Goal: Subscribe to service/newsletter

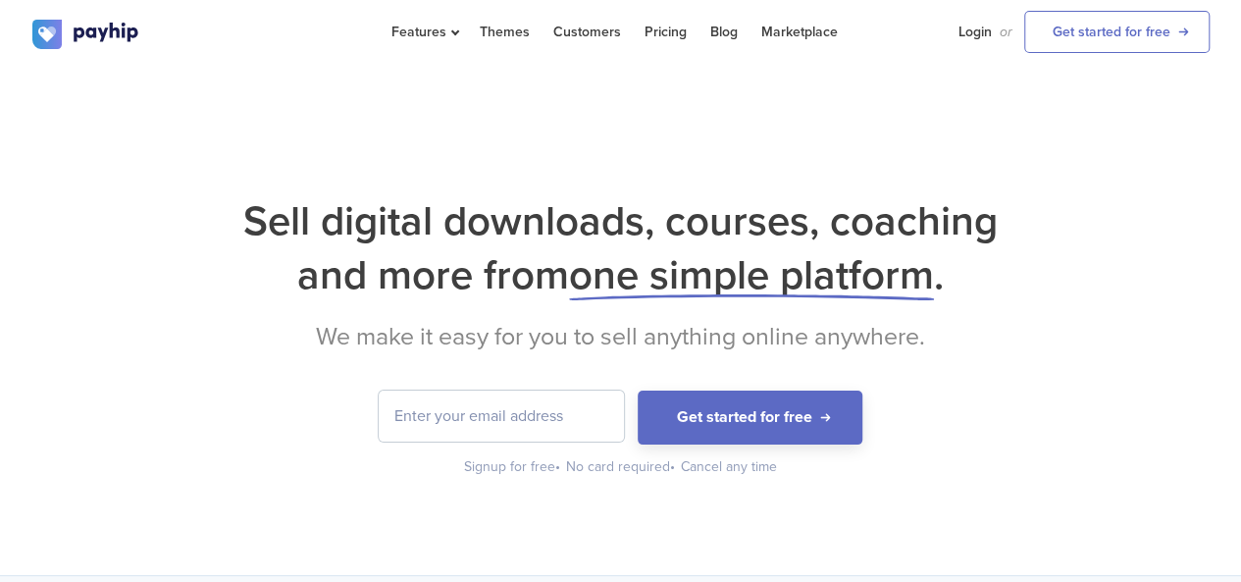
click at [442, 402] on input "email" at bounding box center [501, 415] width 245 height 51
type input "[EMAIL_ADDRESS][DOMAIN_NAME]"
click at [569, 423] on input "[EMAIL_ADDRESS][DOMAIN_NAME]" at bounding box center [501, 415] width 245 height 51
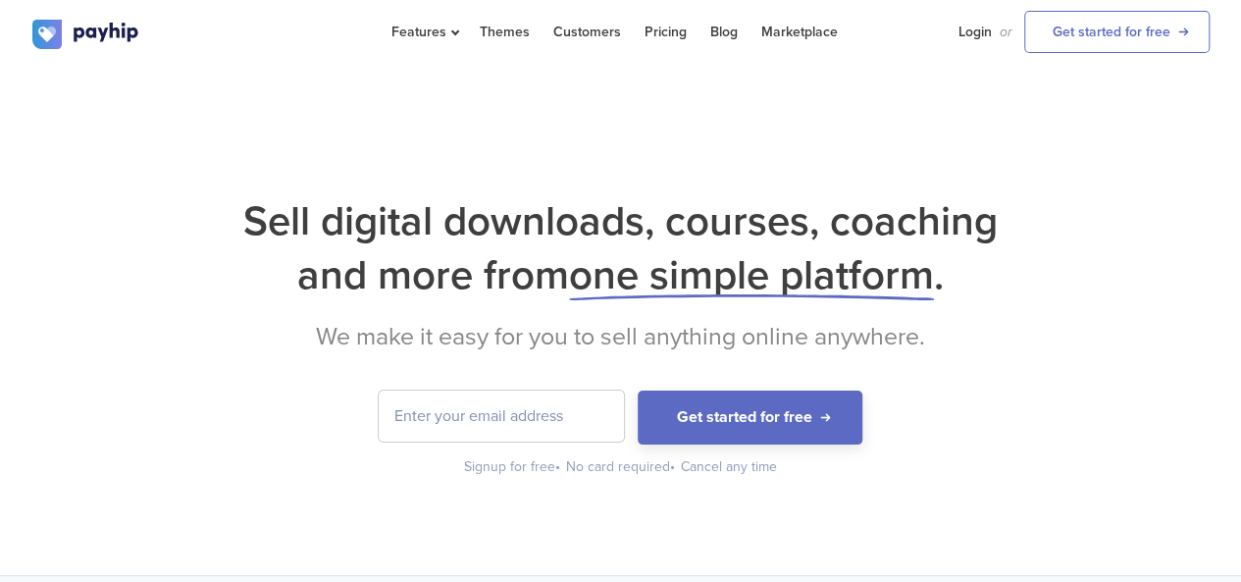
click at [665, 509] on div "Sell digital downloads, courses, coaching and more from one simple platform . W…" at bounding box center [620, 321] width 1241 height 508
click at [584, 430] on input "email" at bounding box center [501, 415] width 245 height 51
type input "[EMAIL_ADDRESS][DOMAIN_NAME]"
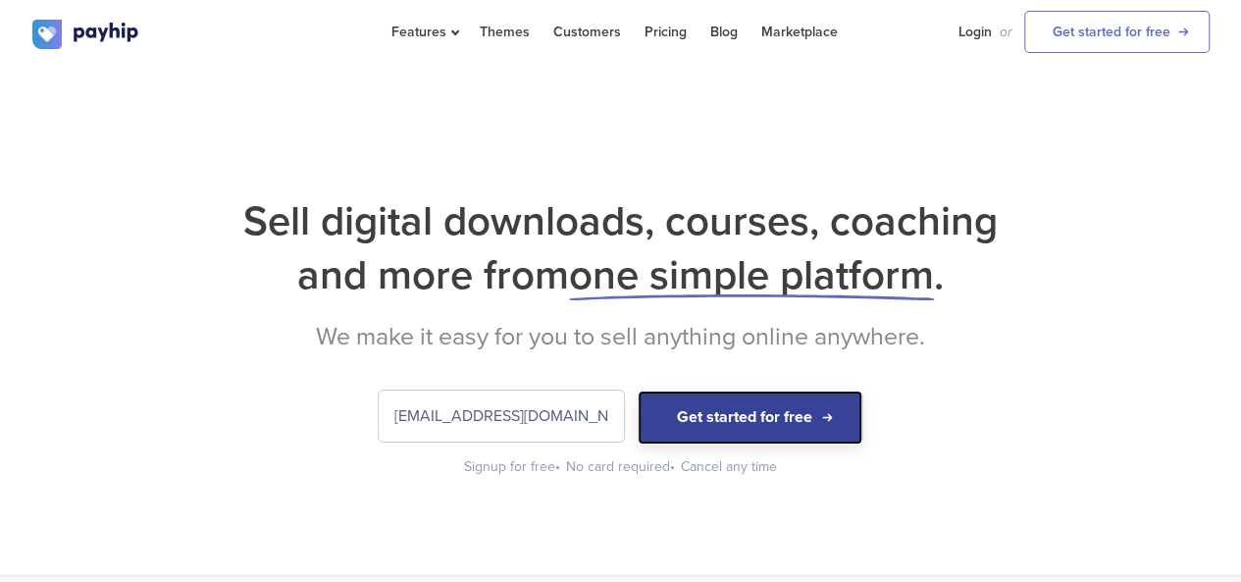
click at [700, 425] on button "Get started for free" at bounding box center [749, 417] width 225 height 54
